Goal: Task Accomplishment & Management: Use online tool/utility

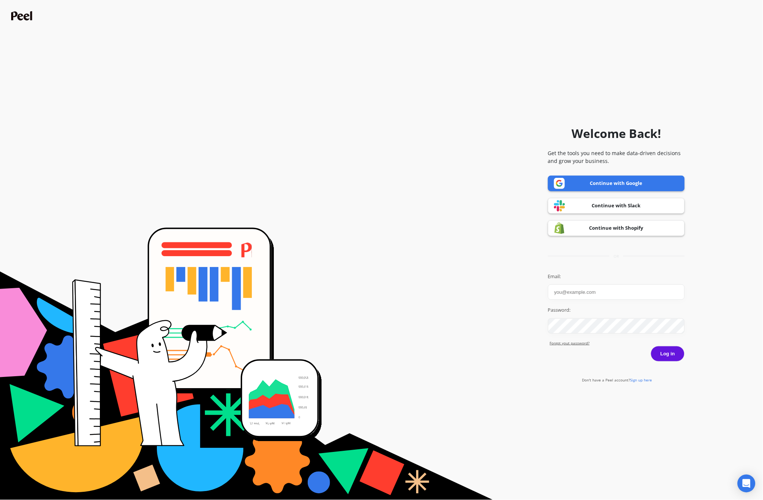
type input "[EMAIL_ADDRESS][DOMAIN_NAME]"
click at [672, 354] on button "Log in" at bounding box center [668, 354] width 34 height 16
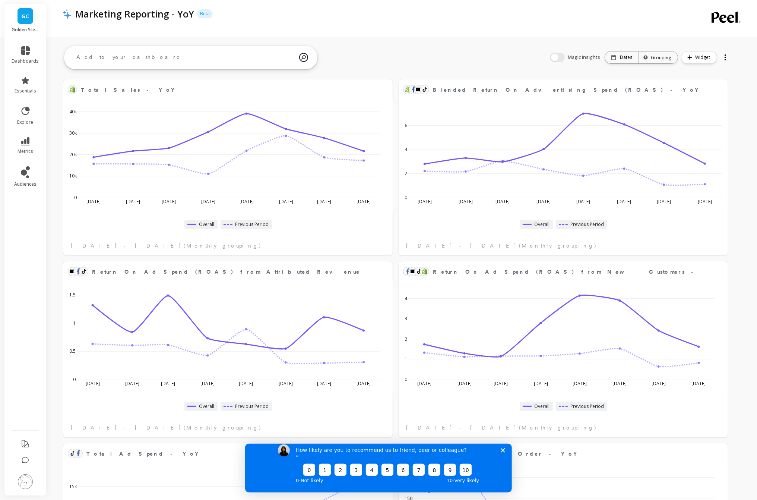
click at [501, 452] on polygon "Close survey" at bounding box center [502, 449] width 4 height 4
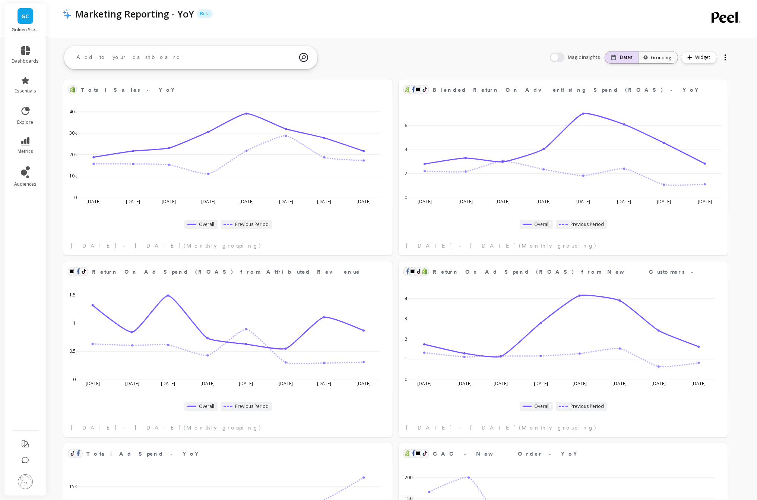
click at [611, 55] on div "Dates" at bounding box center [621, 57] width 21 height 6
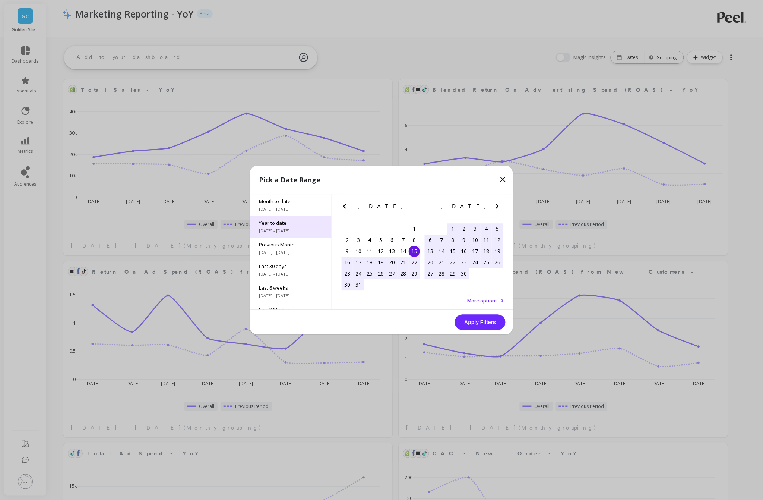
click at [285, 234] on span "[DATE] - [DATE]" at bounding box center [291, 231] width 64 height 6
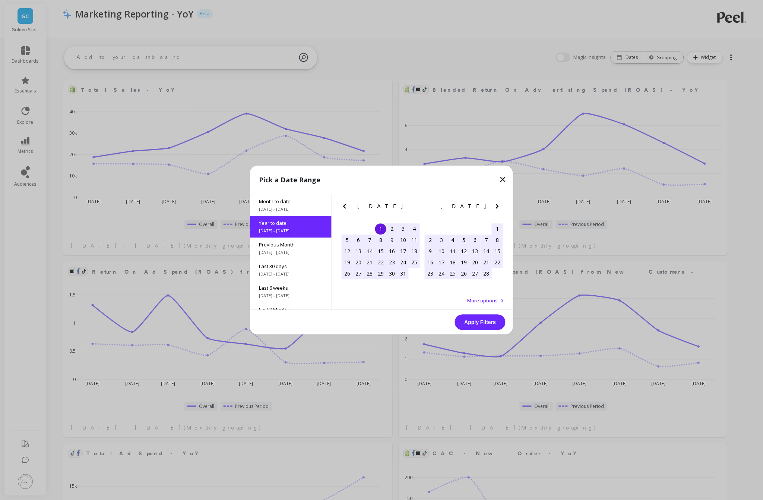
click at [498, 327] on button "Apply Filters" at bounding box center [480, 322] width 51 height 16
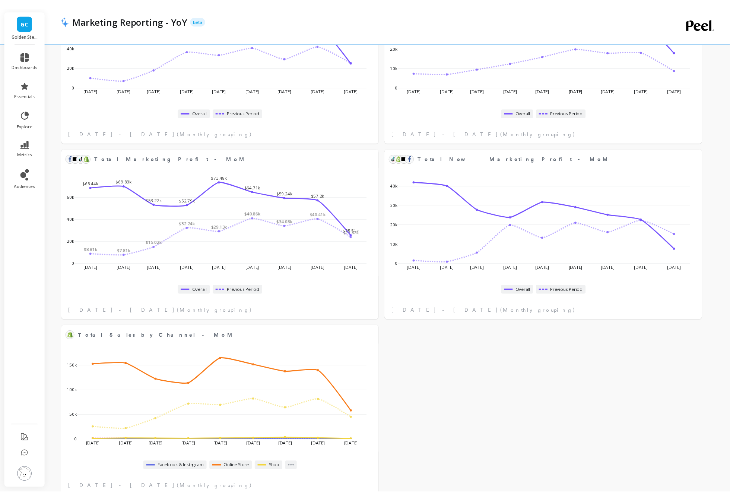
scroll to position [1950, 0]
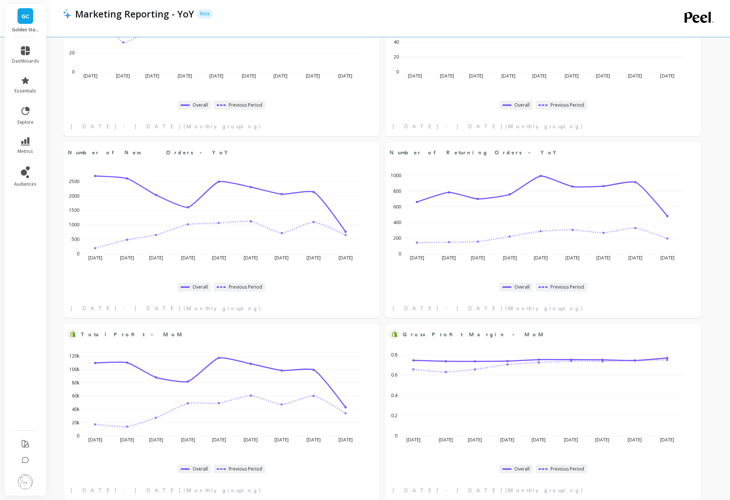
scroll to position [1393, 0]
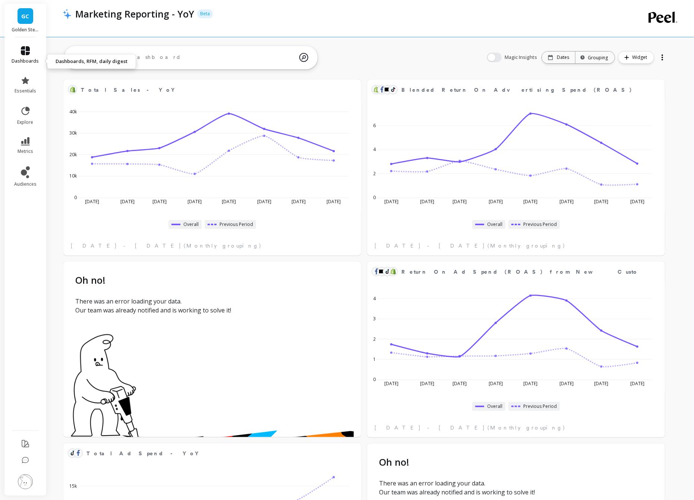
click at [32, 62] on link "dashboards" at bounding box center [25, 55] width 27 height 18
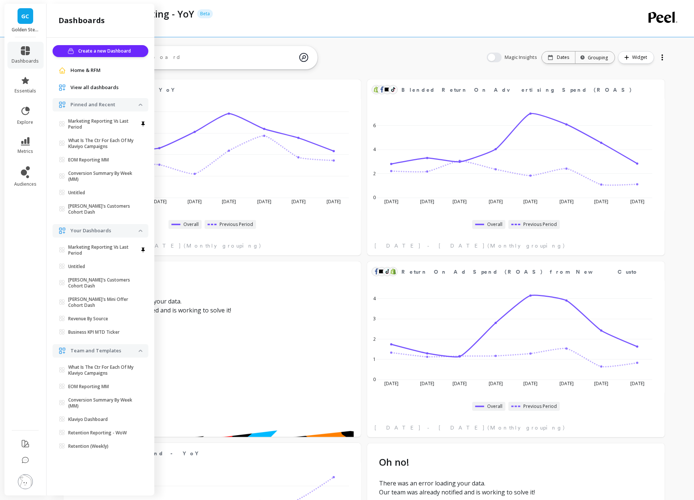
scroll to position [99, 0]
click at [29, 84] on icon at bounding box center [25, 80] width 7 height 7
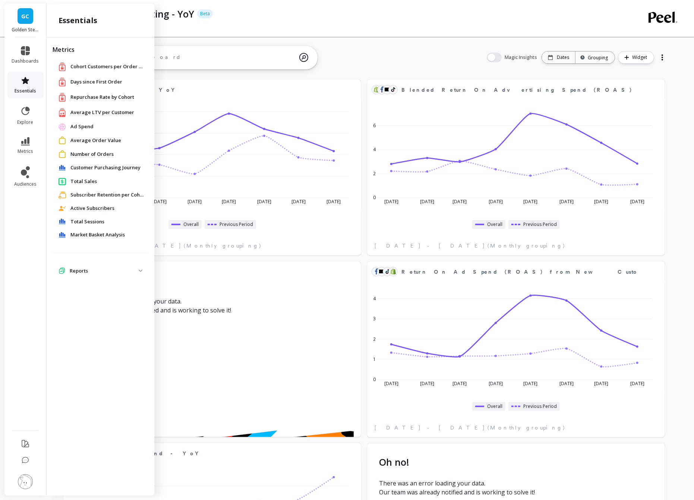
scroll to position [0, 0]
